Goal: Task Accomplishment & Management: Use online tool/utility

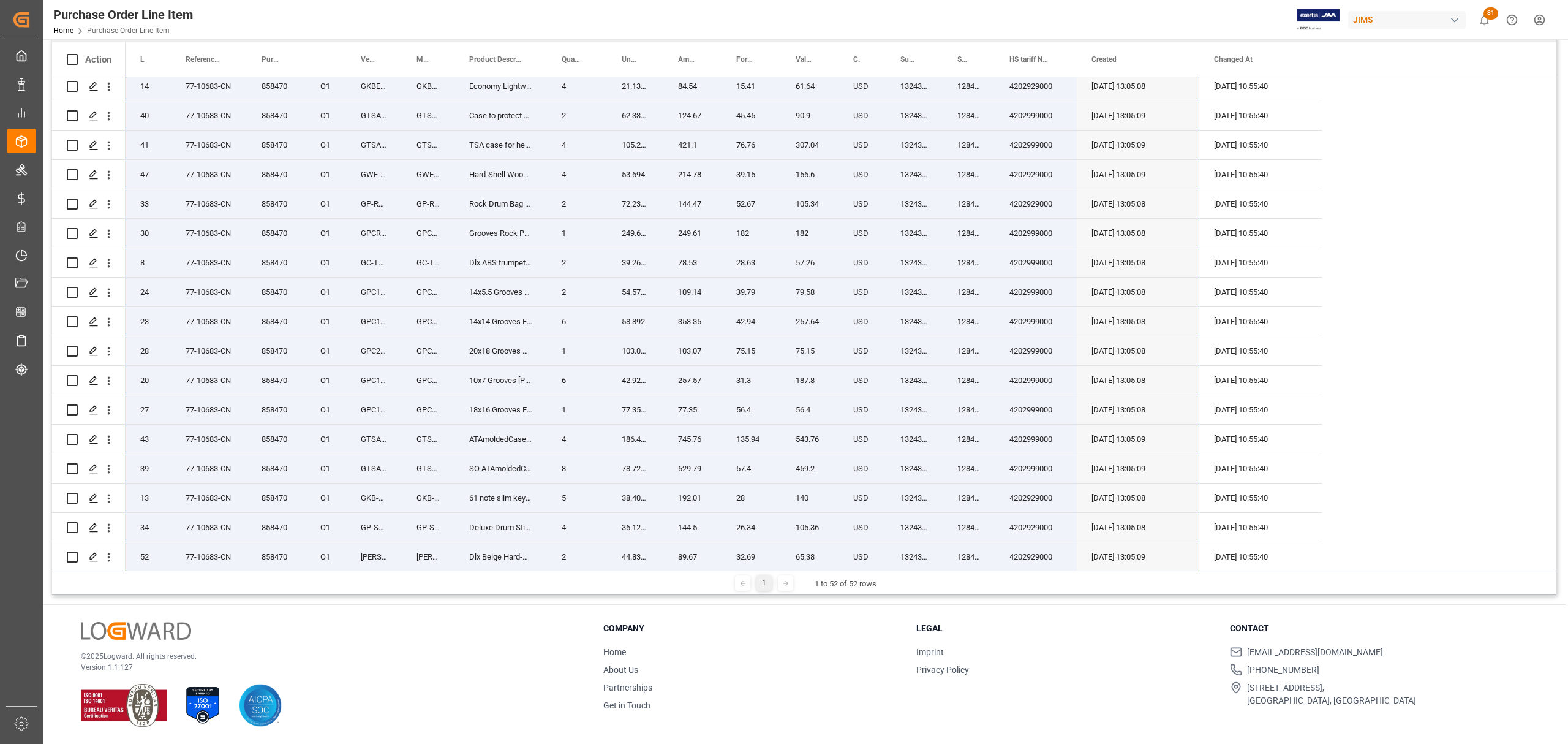
scroll to position [4, 0]
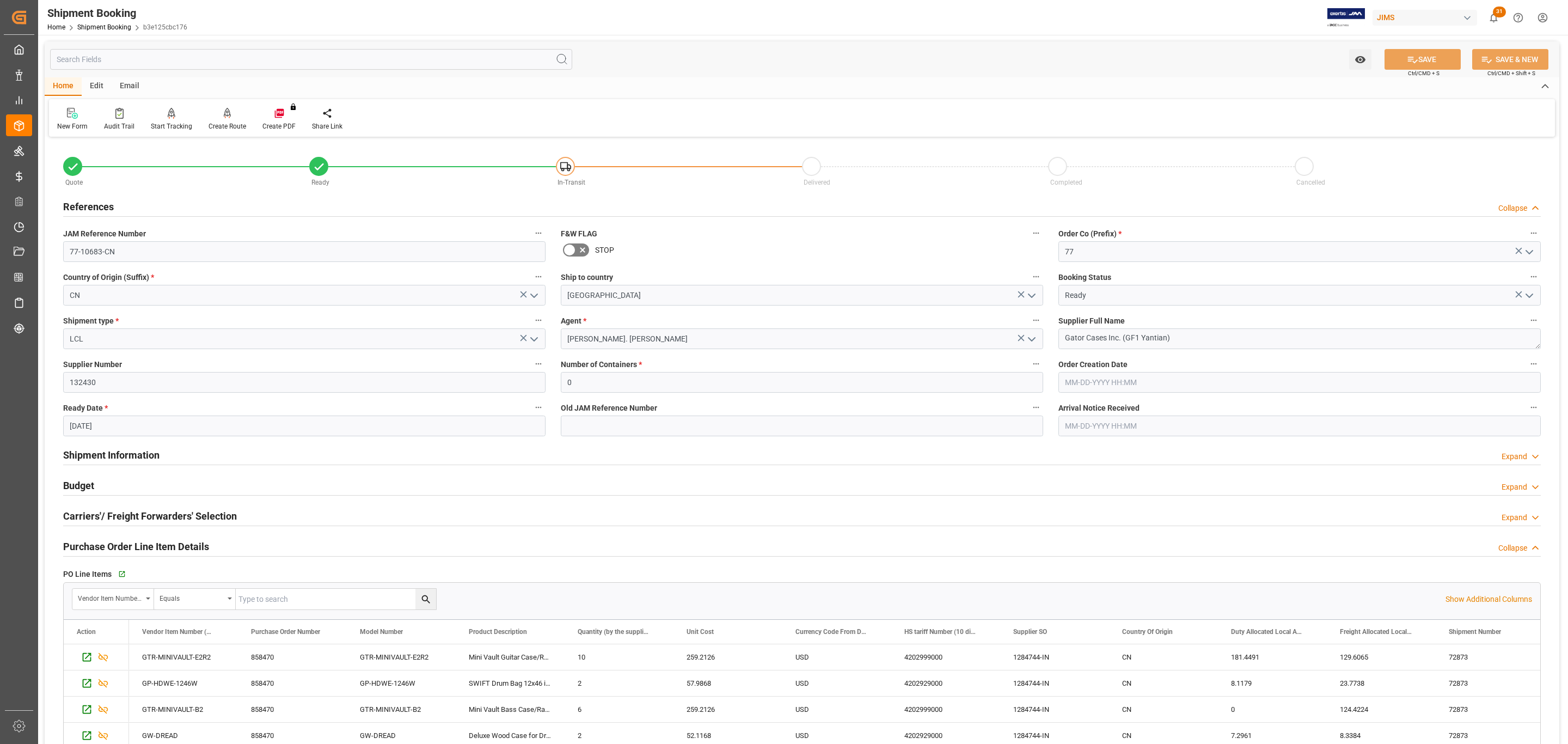
scroll to position [311, 0]
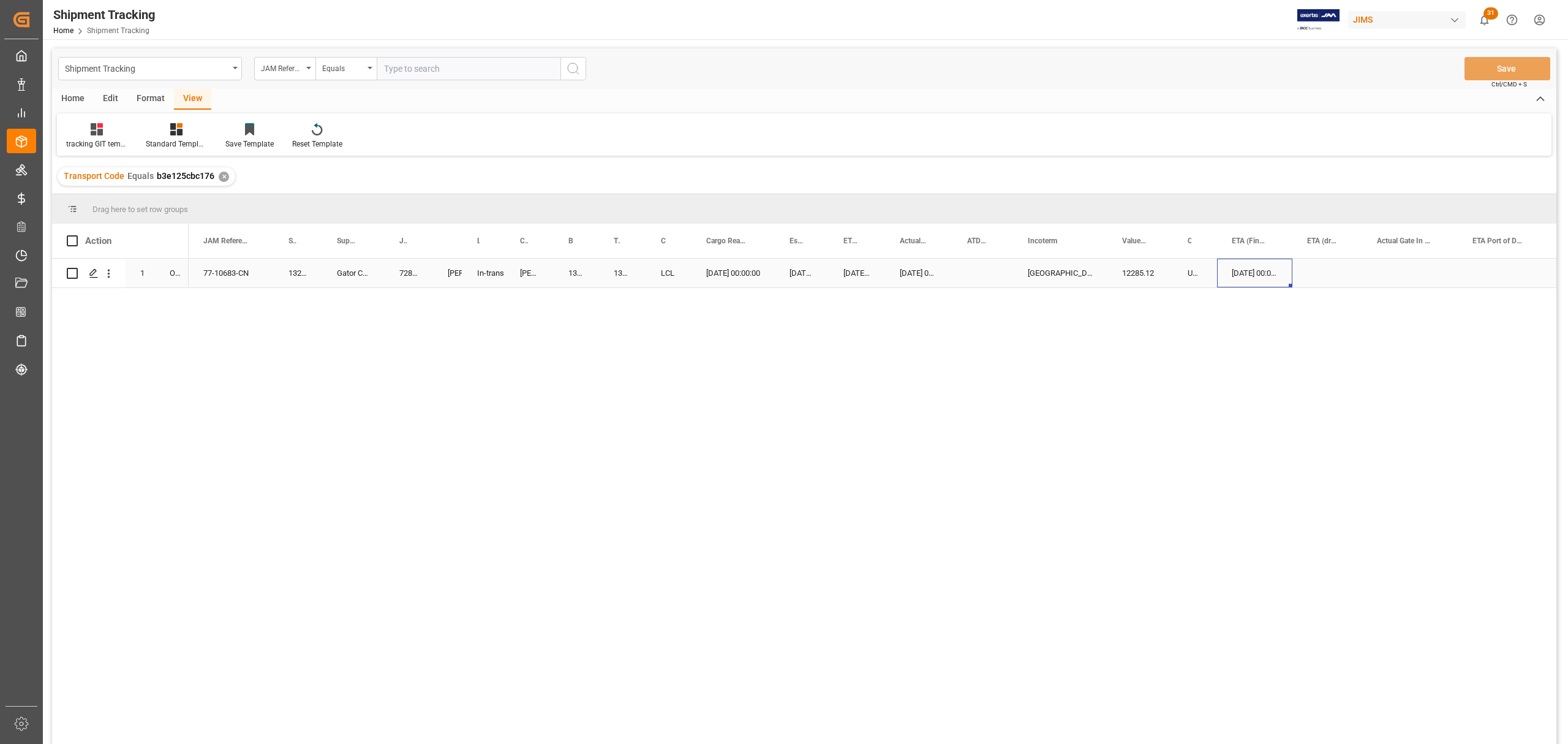
click at [1241, 266] on div "[DATE] 00:00:00" at bounding box center [1255, 273] width 75 height 28
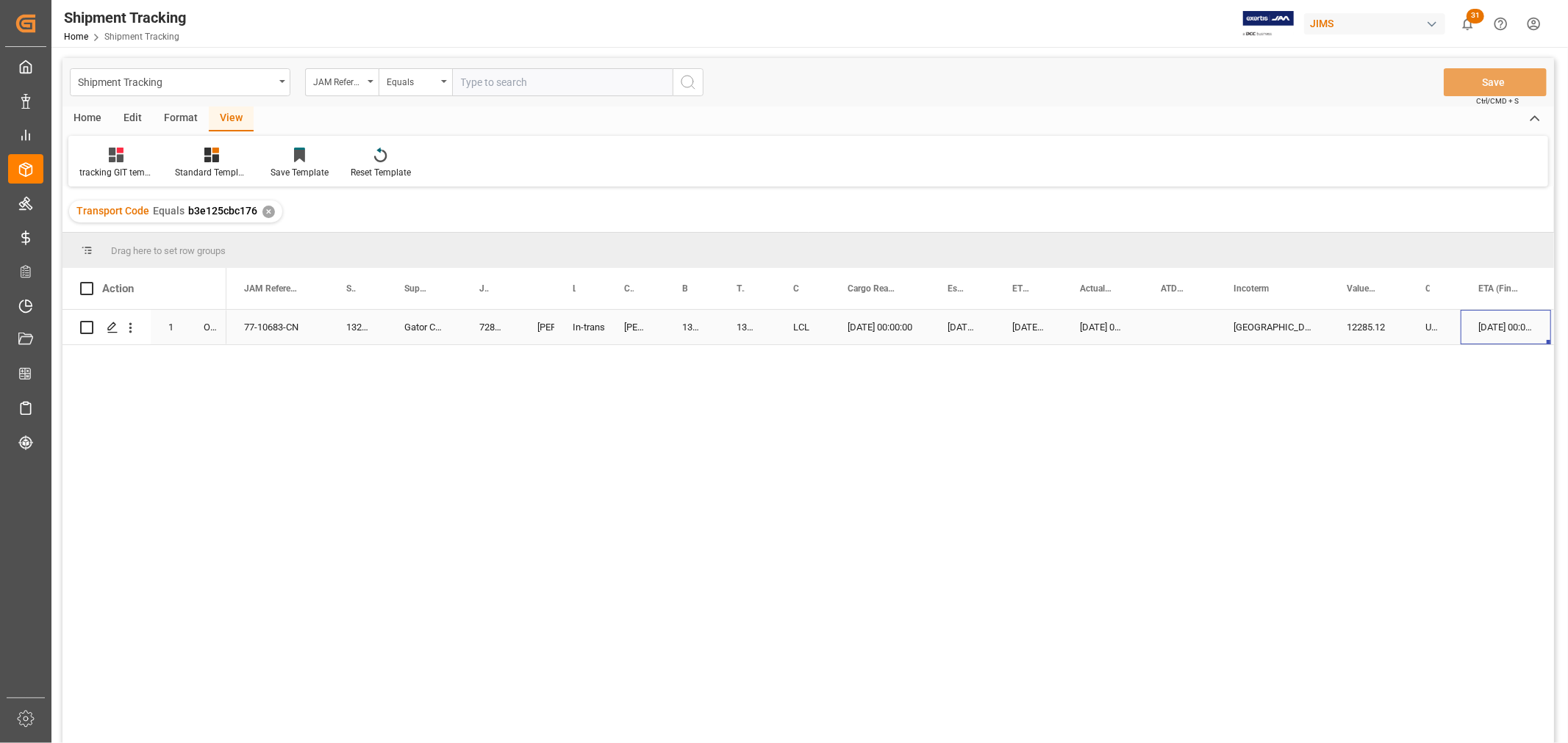
click at [387, 325] on div "Gator Cases Inc. (GF1 Yantian)" at bounding box center [424, 327] width 75 height 34
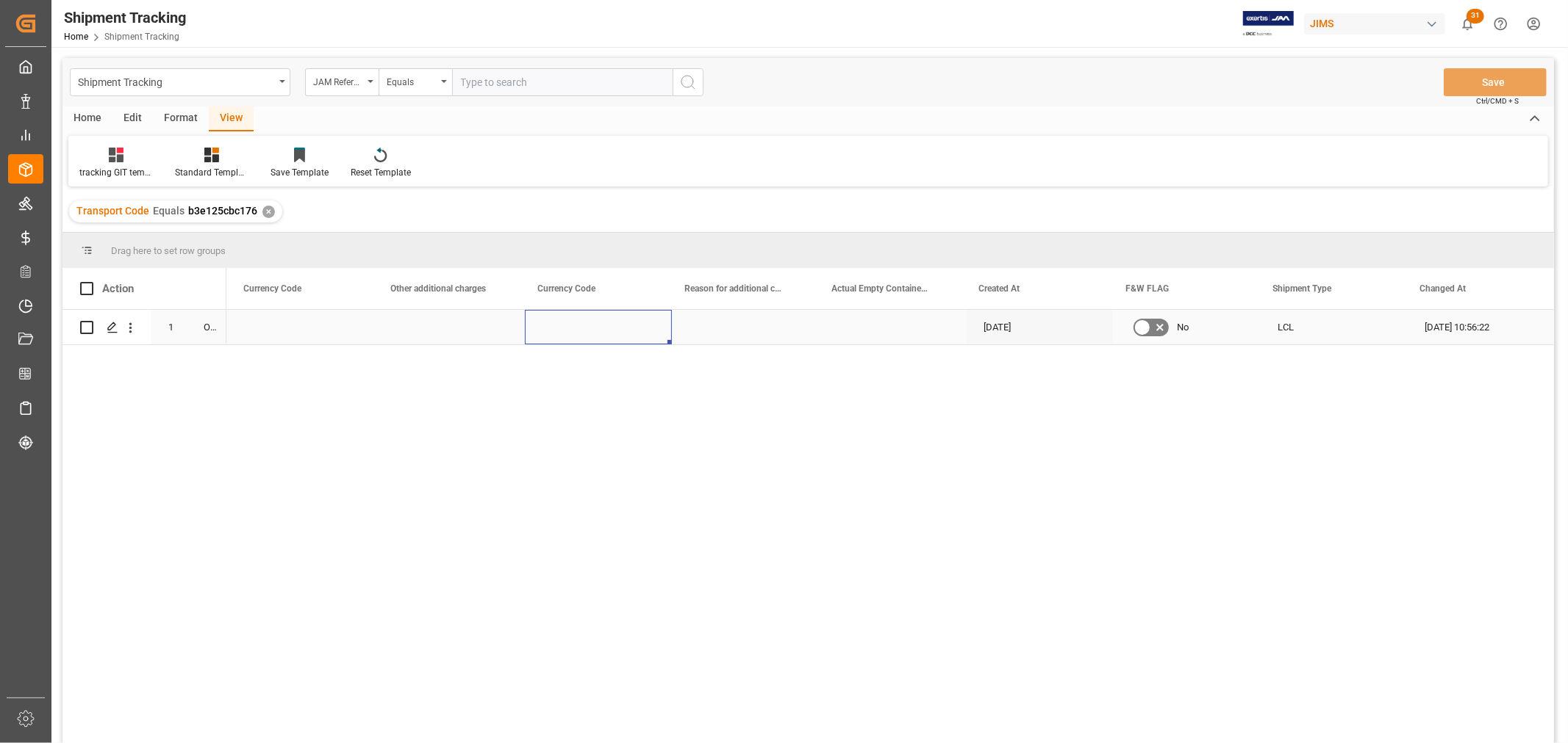
scroll to position [0, 4244]
click at [422, 342] on input "Press SPACE to select this row." at bounding box center [451, 335] width 123 height 28
type input "450.00"
click at [539, 331] on div "Press SPACE to select this row." at bounding box center [599, 327] width 147 height 34
click at [540, 328] on div "Press SPACE to select this row." at bounding box center [599, 327] width 147 height 34
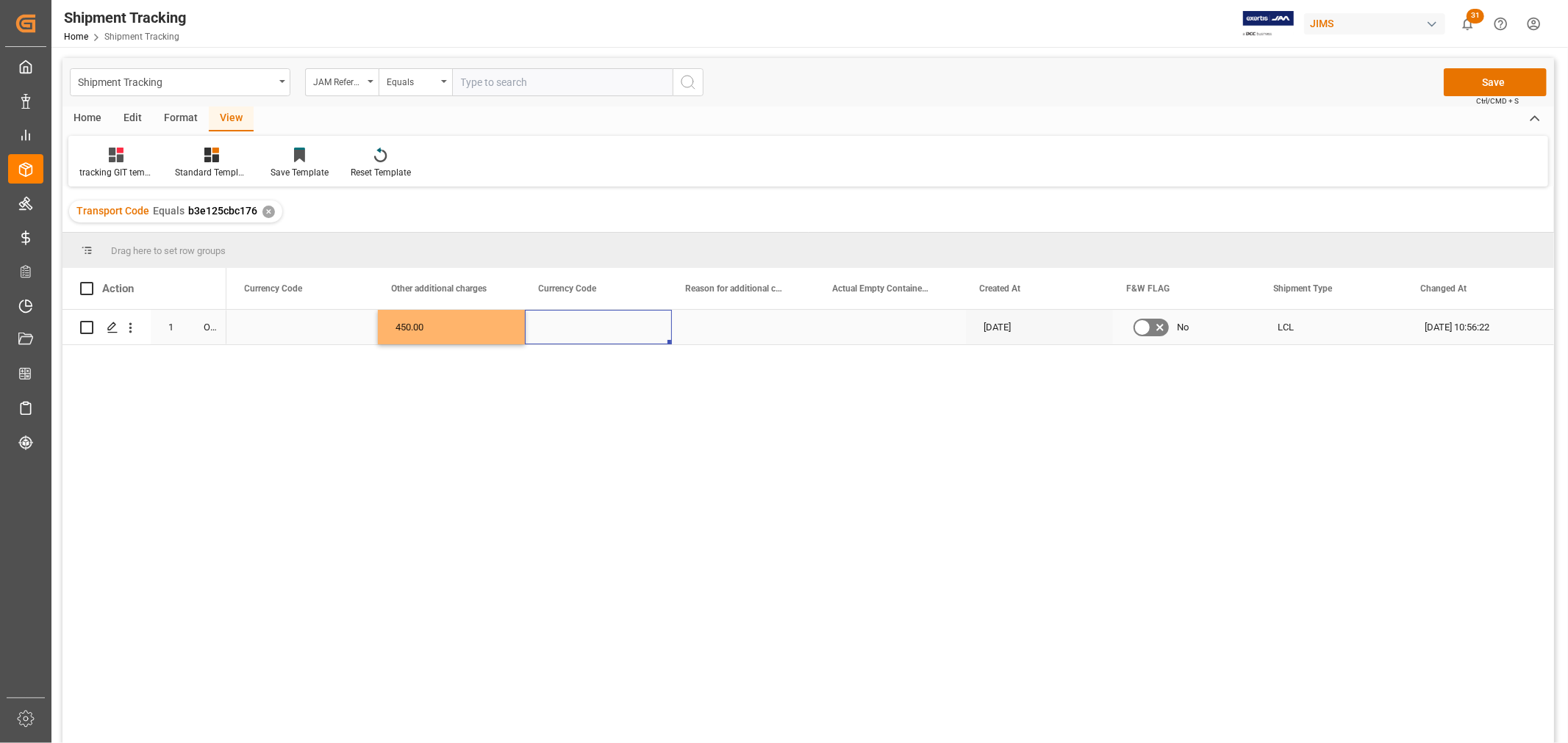
click at [540, 328] on div "Press SPACE to select this row." at bounding box center [599, 327] width 147 height 34
click at [544, 329] on input "Press SPACE to select this row." at bounding box center [598, 335] width 123 height 28
type input "USD"
click at [704, 320] on div "Press SPACE to select this row." at bounding box center [745, 327] width 147 height 34
click at [704, 329] on div "Press SPACE to select this row." at bounding box center [745, 327] width 147 height 34
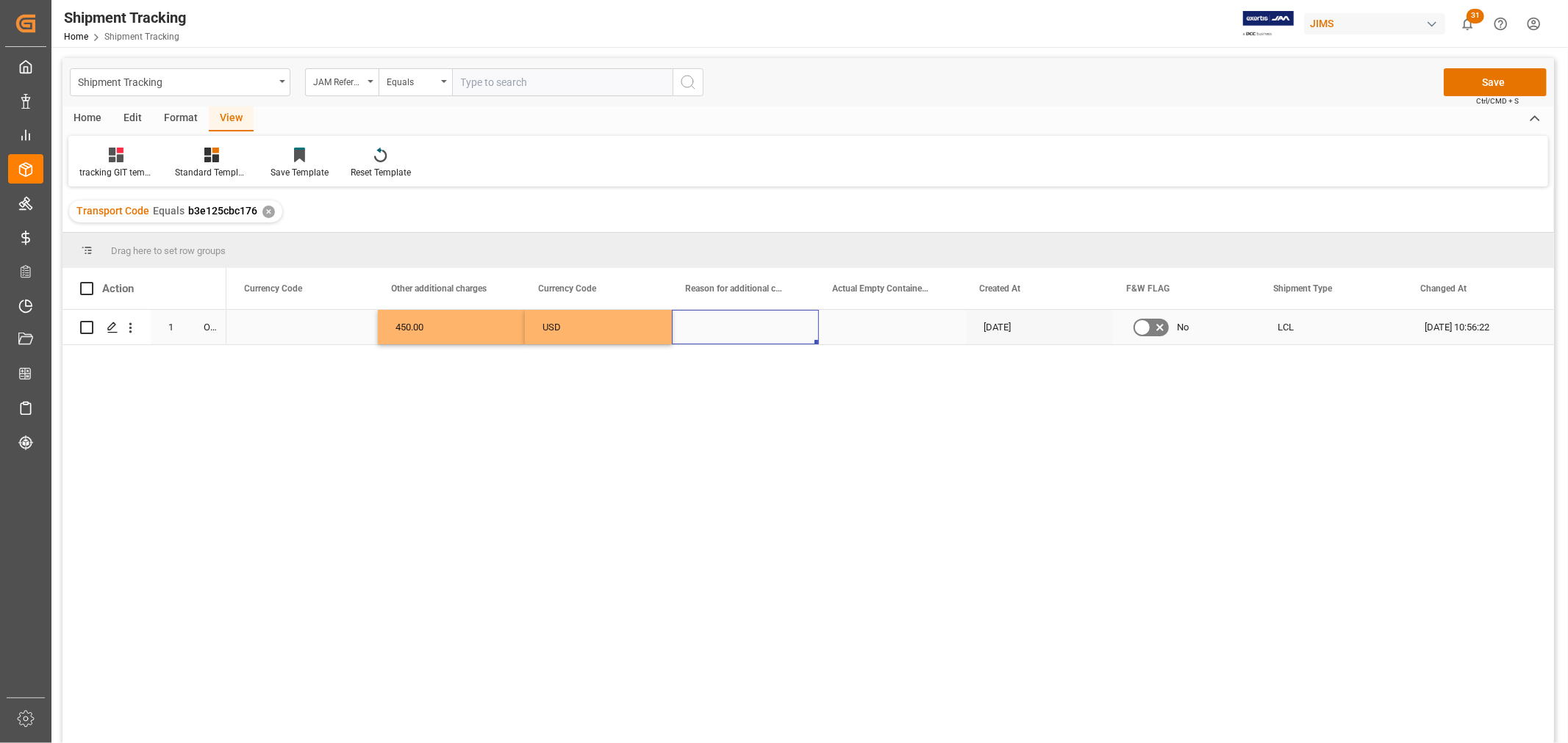
click at [704, 329] on div "Press SPACE to select this row." at bounding box center [745, 327] width 147 height 34
click at [704, 351] on div "No Template Defined!" at bounding box center [745, 377] width 123 height 110
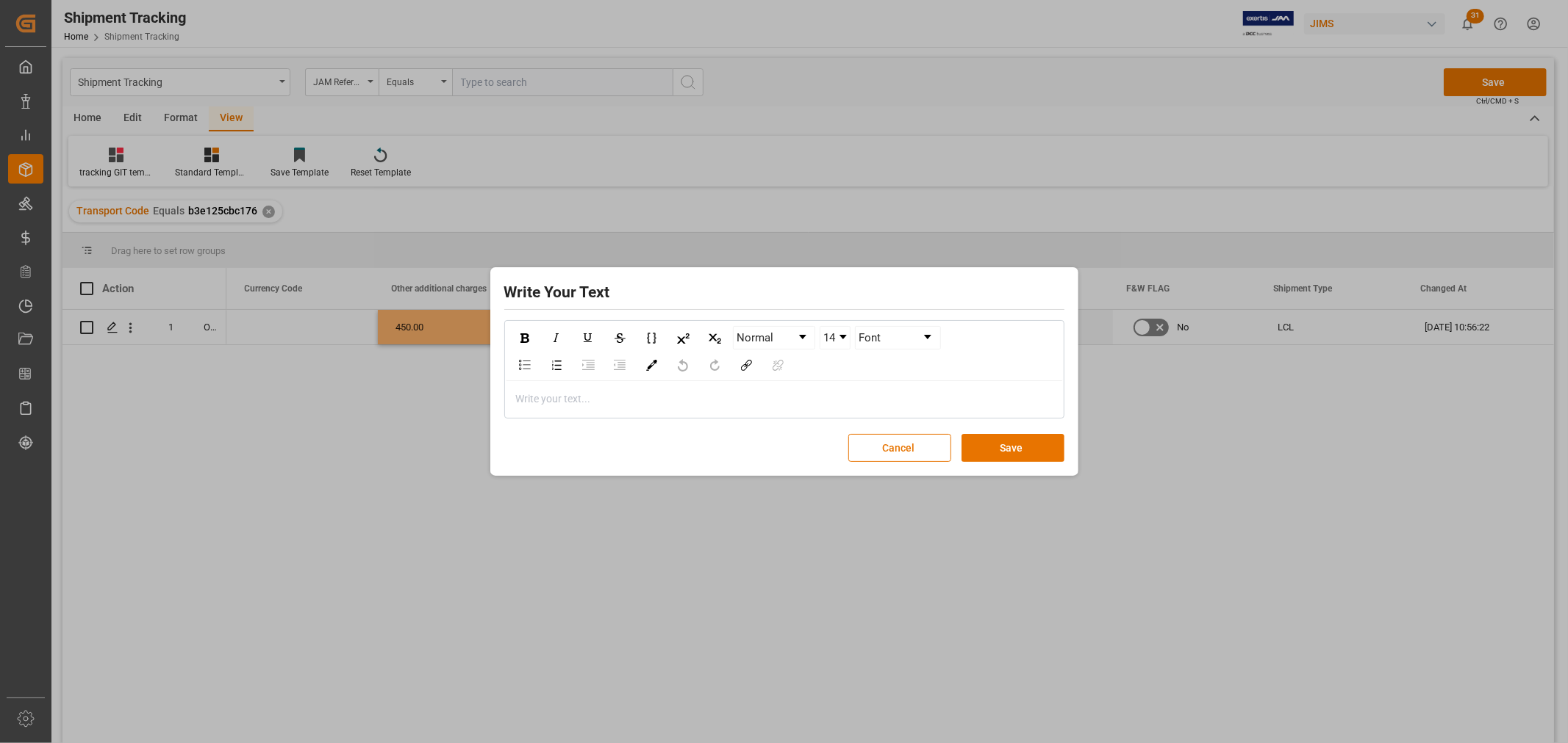
click at [590, 398] on div "rdw-editor" at bounding box center [785, 399] width 536 height 16
click at [618, 404] on div "LCL Charges" at bounding box center [785, 399] width 536 height 16
click at [1008, 444] on button "Save" at bounding box center [1013, 448] width 103 height 28
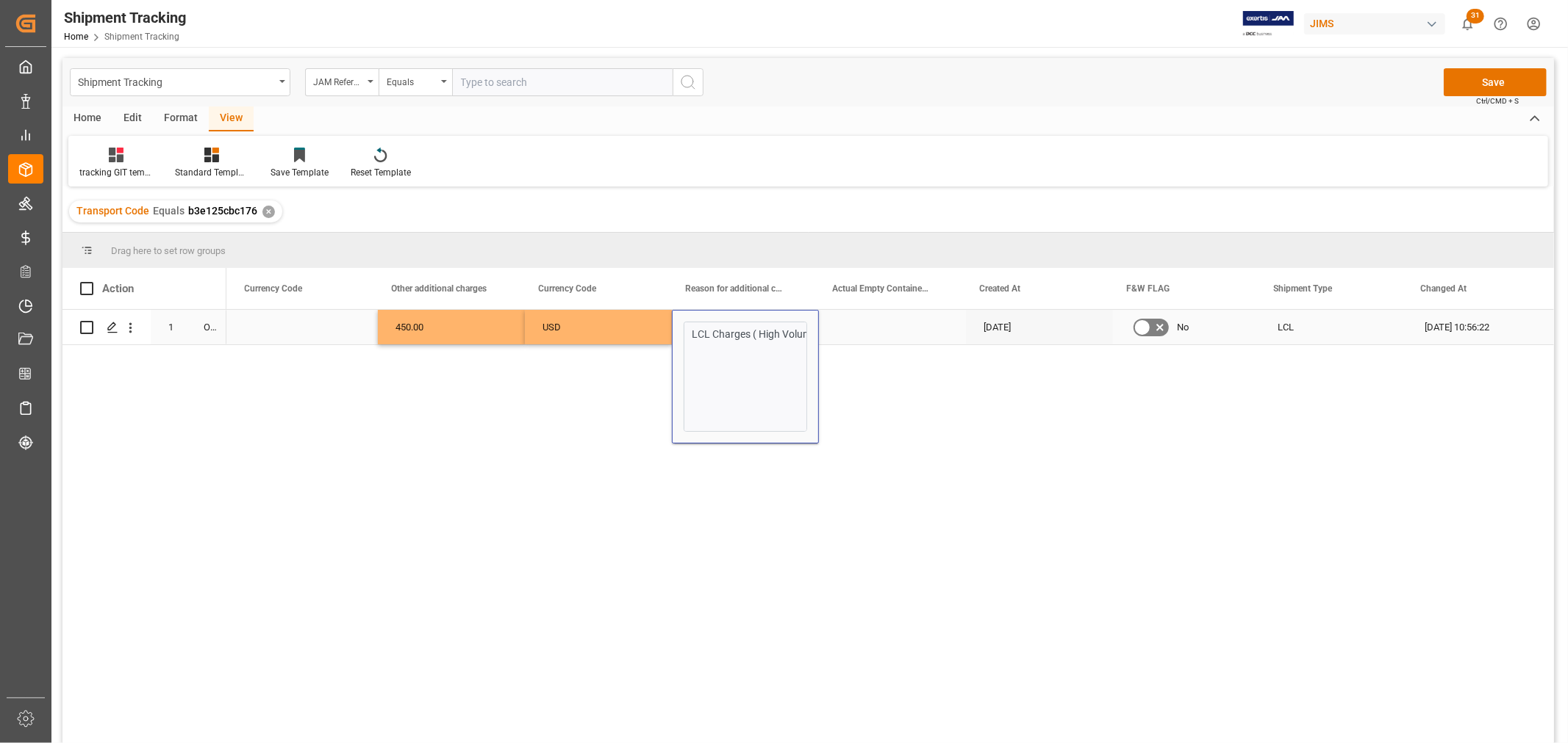
click at [549, 314] on div "USD" at bounding box center [599, 327] width 147 height 34
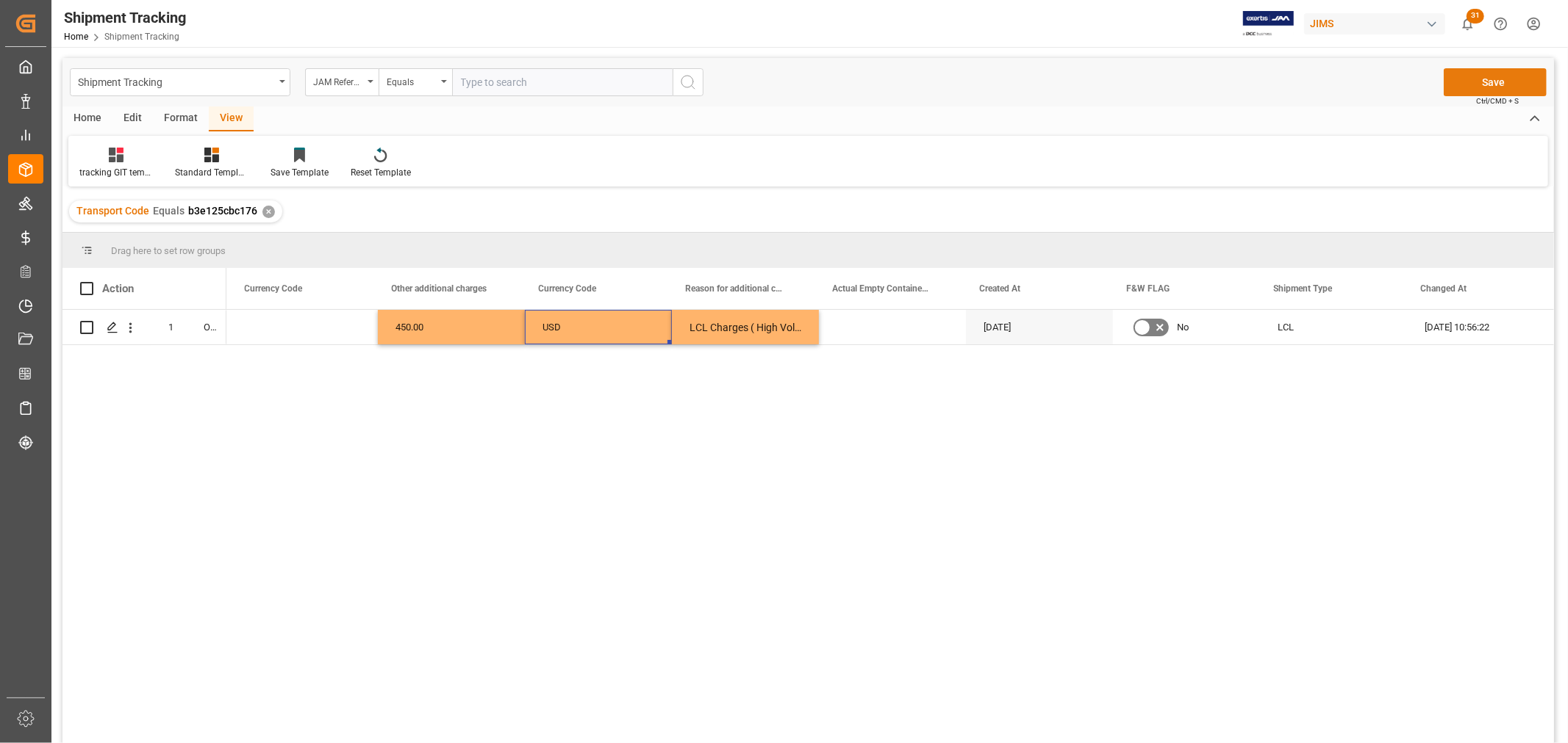
click at [1500, 75] on button "Save" at bounding box center [1495, 82] width 103 height 28
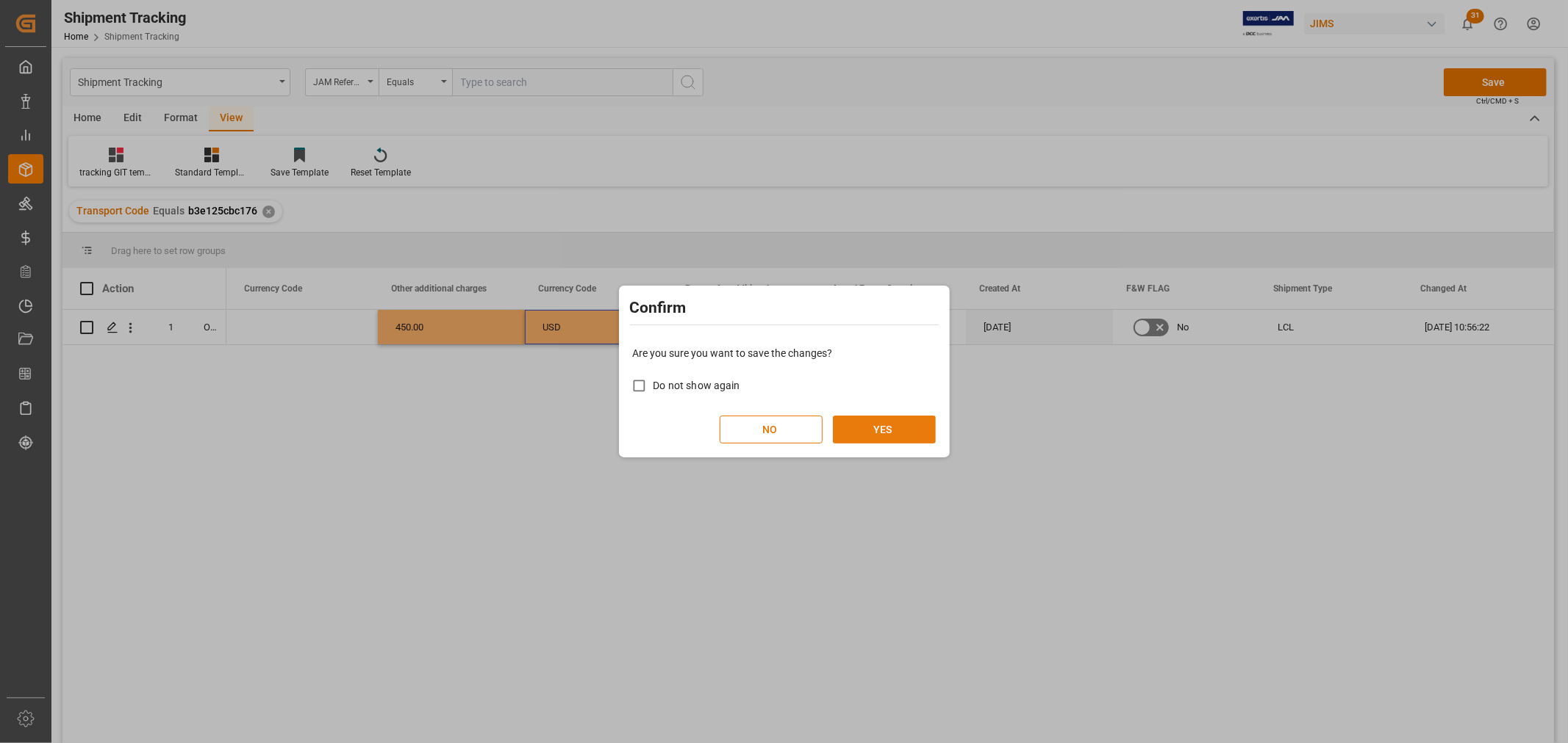
click at [882, 427] on button "YES" at bounding box center [884, 430] width 103 height 28
